Goal: Check status

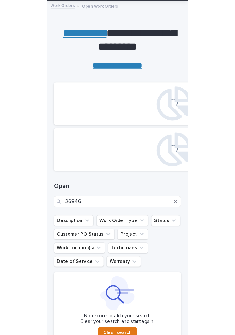
scroll to position [12, 0]
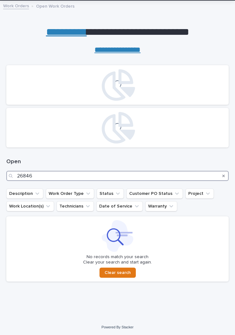
click at [100, 171] on input "26846" at bounding box center [117, 176] width 222 height 10
click at [41, 173] on input "26846" at bounding box center [117, 176] width 222 height 10
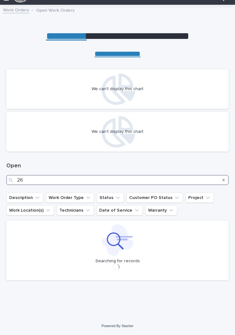
scroll to position [10, 0]
type input "26622"
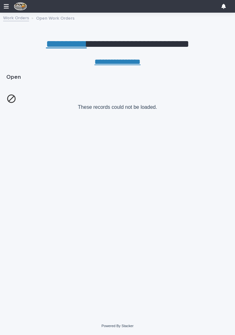
scroll to position [10, 0]
